Goal: Find contact information: Find contact information

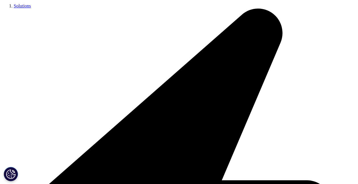
drag, startPoint x: 0, startPoint y: 0, endPoint x: 159, endPoint y: 54, distance: 168.2
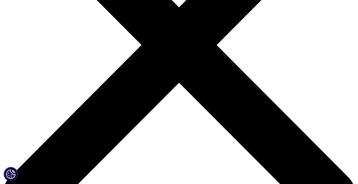
scroll to position [73, 0]
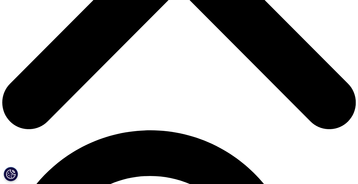
scroll to position [148, 0]
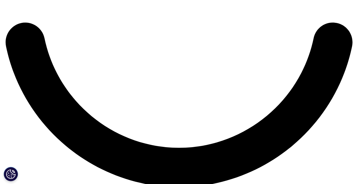
scroll to position [888, 0]
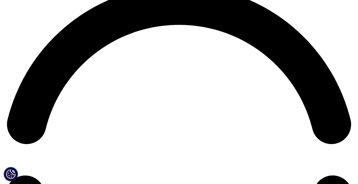
scroll to position [724, 0]
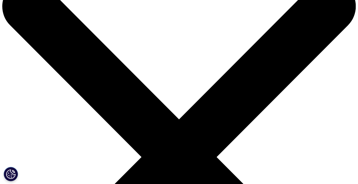
scroll to position [57, 0]
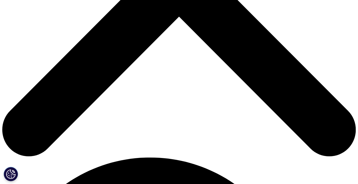
scroll to position [171, 0]
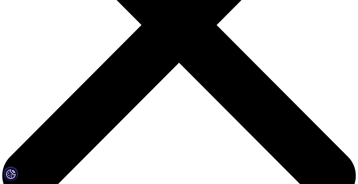
scroll to position [171, 0]
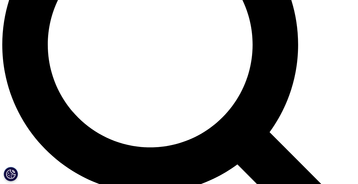
scroll to position [415, 0]
